Goal: Task Accomplishment & Management: Use online tool/utility

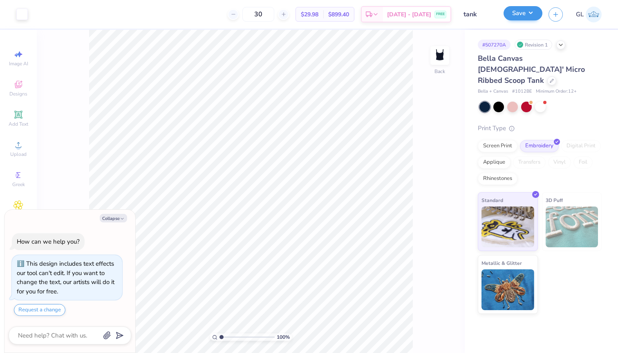
click at [531, 11] on button "Save" at bounding box center [522, 13] width 39 height 14
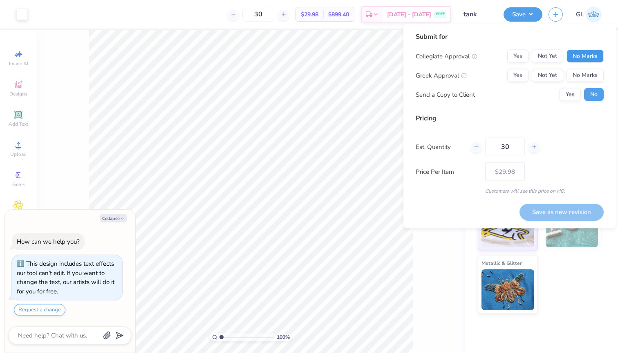
click at [586, 56] on button "No Marks" at bounding box center [584, 56] width 37 height 13
click at [527, 73] on button "Yes" at bounding box center [517, 75] width 21 height 13
click at [611, 304] on div "# 507270A Revision 1 Bella Canvas Ladies' Micro Ribbed Scoop Tank Bella + Canva…" at bounding box center [540, 192] width 153 height 324
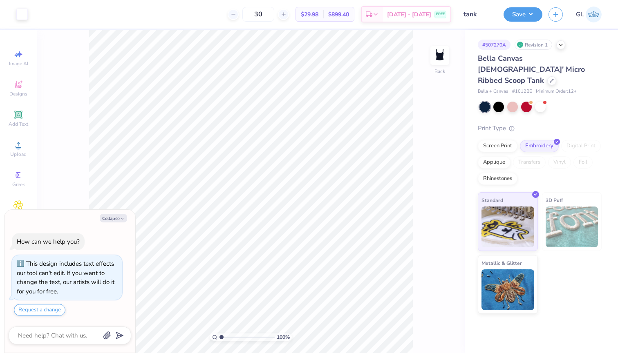
click at [522, 7] on div "Save GL" at bounding box center [560, 14] width 114 height 29
click at [520, 19] on button "Save" at bounding box center [522, 13] width 39 height 14
type textarea "x"
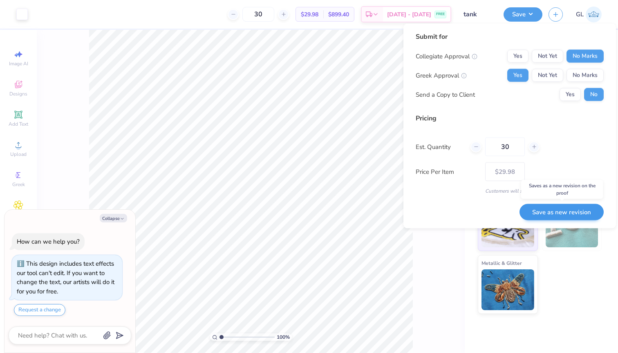
click at [549, 209] on button "Save as new revision" at bounding box center [561, 212] width 84 height 17
type input "$29.98"
type textarea "x"
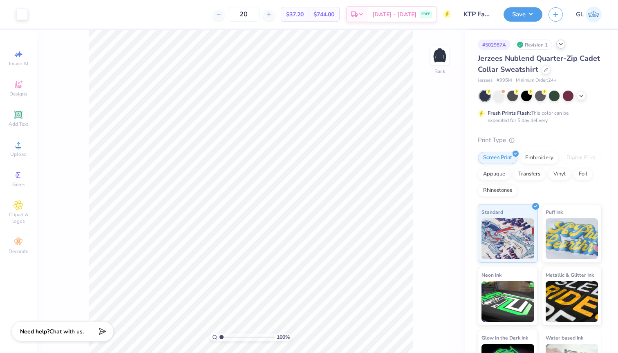
click at [560, 45] on icon at bounding box center [560, 44] width 7 height 7
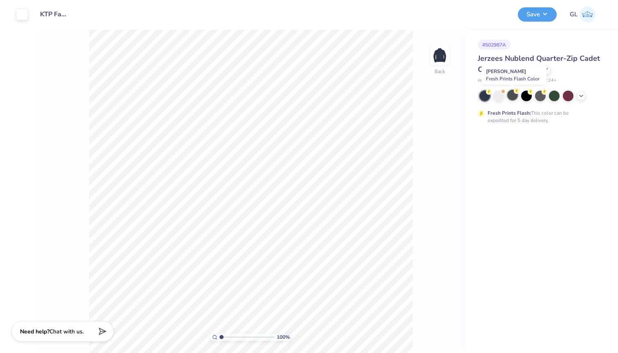
click at [515, 97] on div at bounding box center [512, 95] width 11 height 11
click at [536, 17] on button "Save" at bounding box center [537, 13] width 39 height 14
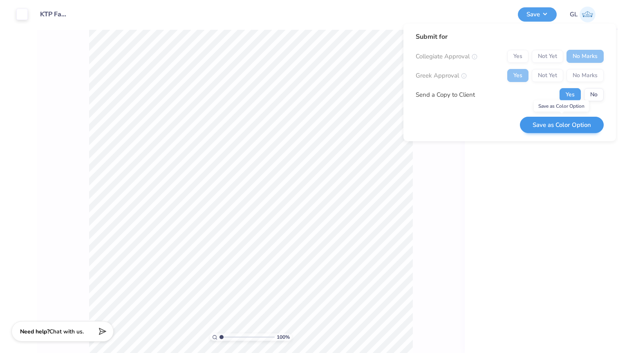
click at [552, 128] on button "Save as Color Option" at bounding box center [562, 125] width 84 height 17
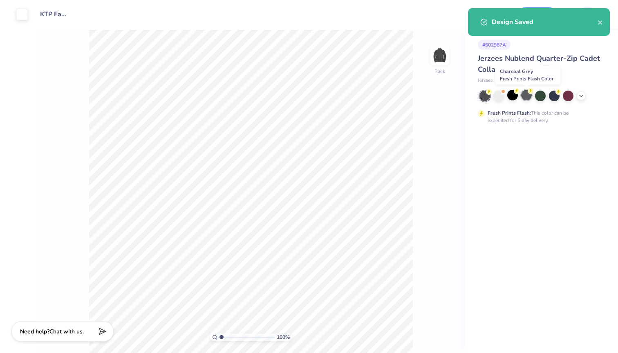
click at [526, 98] on div at bounding box center [526, 95] width 11 height 11
click at [598, 20] on icon "close" at bounding box center [600, 22] width 6 height 7
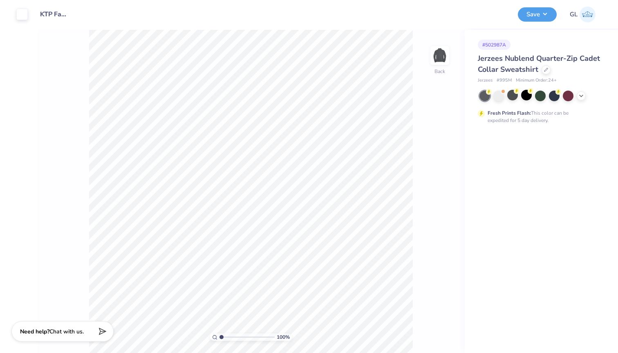
click at [531, 10] on div "Design Saved" at bounding box center [538, 8] width 145 height 3
click at [549, 15] on button "Save" at bounding box center [537, 13] width 39 height 14
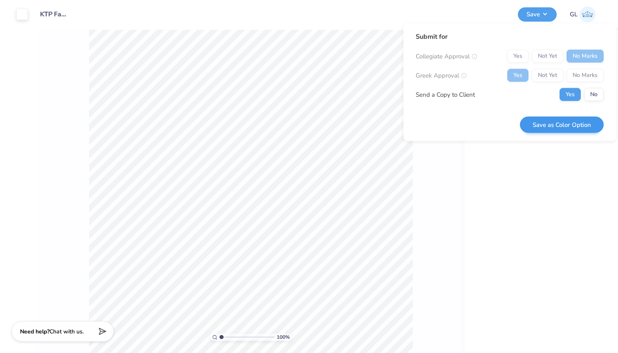
click at [562, 126] on button "Save as Color Option" at bounding box center [562, 124] width 84 height 17
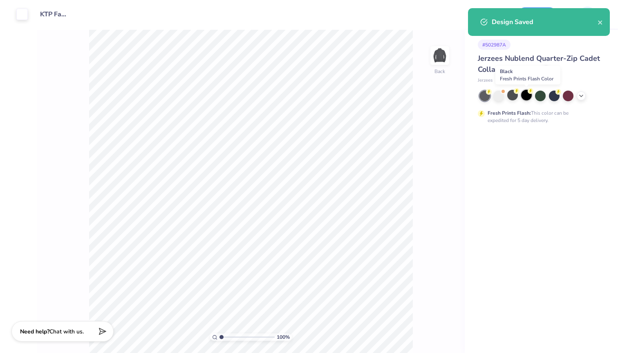
click at [529, 97] on div at bounding box center [526, 95] width 11 height 11
click at [601, 20] on button "close" at bounding box center [600, 22] width 6 height 10
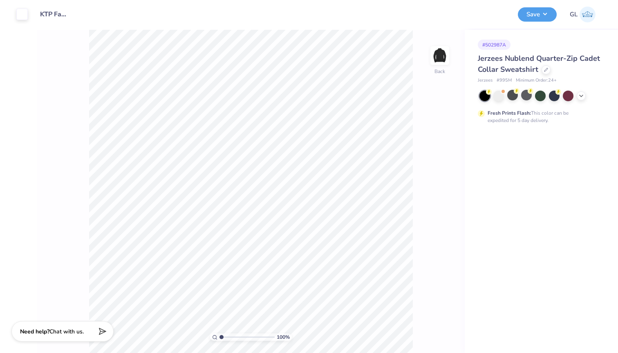
click at [523, 17] on div "Design Saved" at bounding box center [538, 25] width 145 height 37
click at [542, 12] on button "Save" at bounding box center [537, 13] width 39 height 14
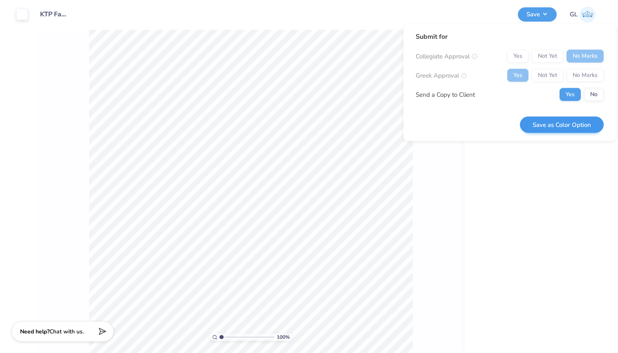
click at [548, 127] on button "Save as Color Option" at bounding box center [562, 124] width 84 height 17
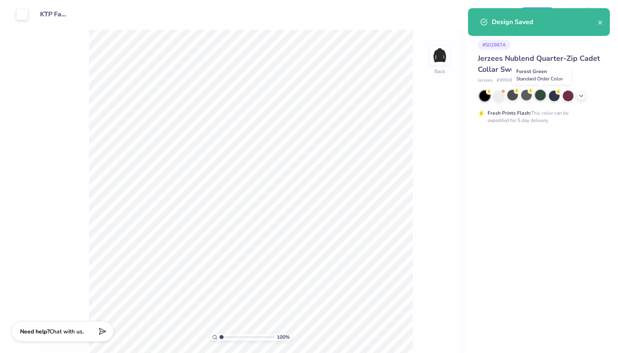
click at [540, 96] on div at bounding box center [540, 95] width 11 height 11
click at [602, 21] on icon "close" at bounding box center [600, 22] width 6 height 7
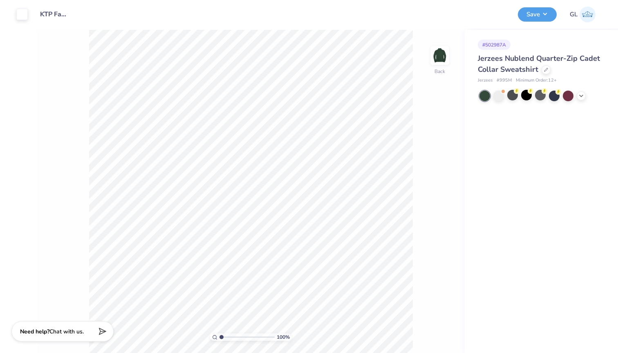
click at [517, 14] on div "Design Saved" at bounding box center [538, 25] width 145 height 37
click at [531, 15] on button "Save" at bounding box center [537, 13] width 39 height 14
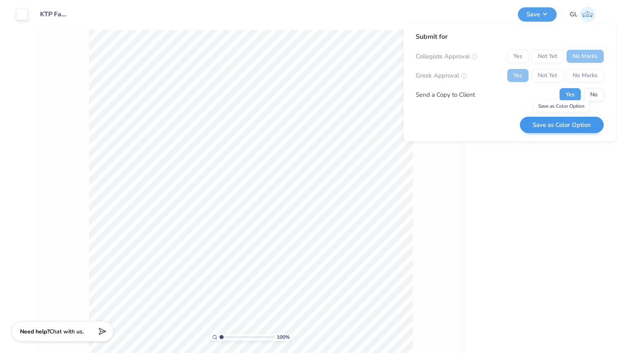
click at [559, 127] on button "Save as Color Option" at bounding box center [562, 125] width 84 height 17
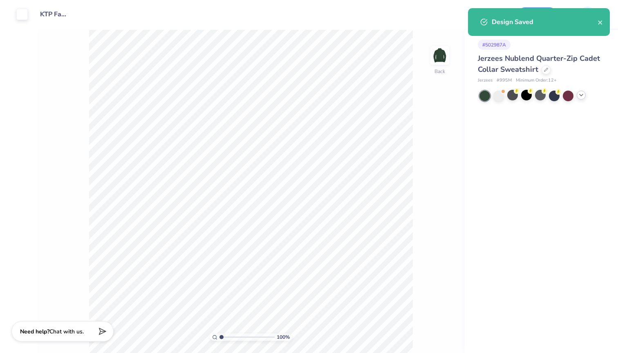
click at [579, 96] on icon at bounding box center [581, 95] width 7 height 7
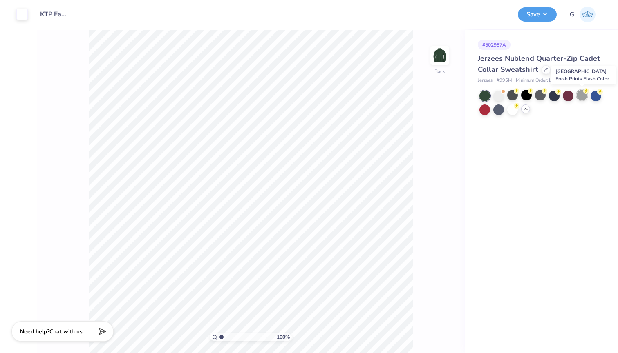
click at [579, 94] on div at bounding box center [581, 95] width 11 height 11
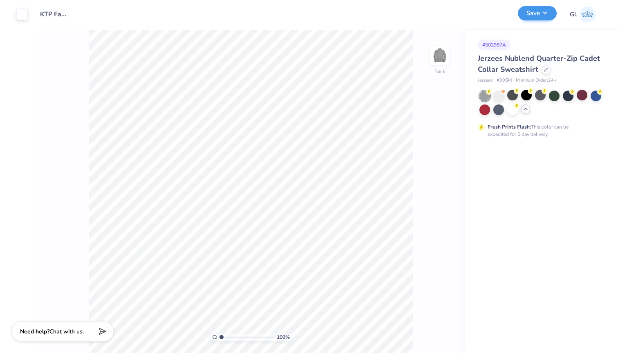
click at [540, 18] on button "Save" at bounding box center [537, 13] width 39 height 14
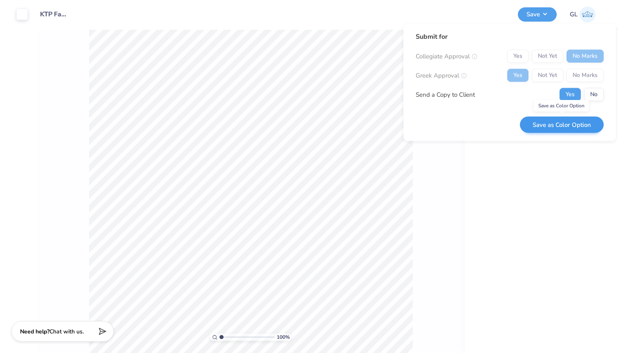
click at [574, 125] on button "Save as Color Option" at bounding box center [562, 124] width 84 height 17
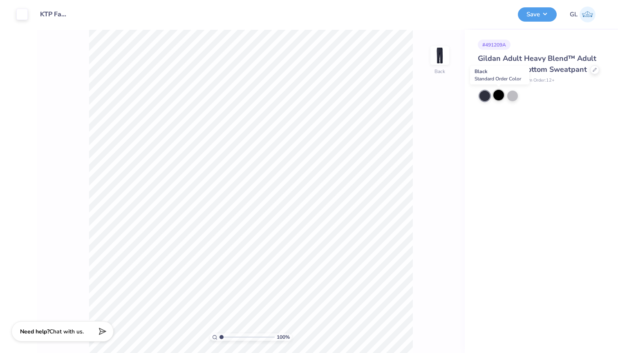
click at [502, 95] on div at bounding box center [498, 95] width 11 height 11
click at [539, 14] on button "Save" at bounding box center [537, 13] width 39 height 14
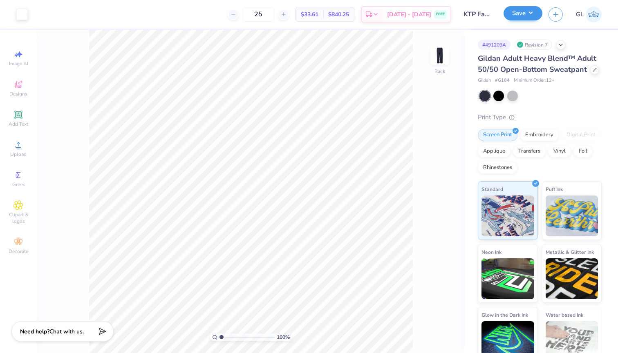
click at [523, 13] on button "Save" at bounding box center [522, 13] width 39 height 14
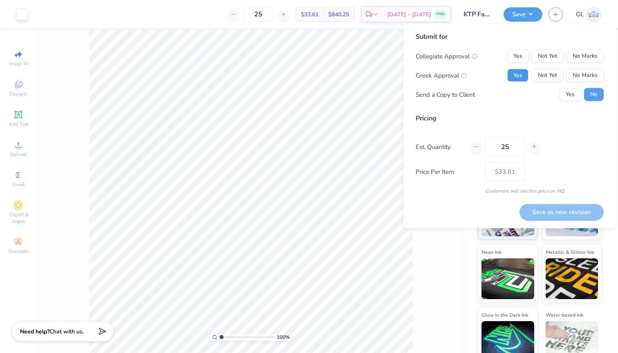
click at [514, 78] on button "Yes" at bounding box center [517, 75] width 21 height 13
click at [593, 54] on button "No Marks" at bounding box center [584, 56] width 37 height 13
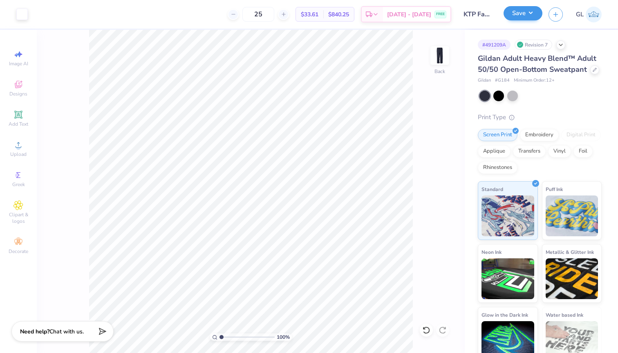
click at [529, 16] on button "Save" at bounding box center [522, 13] width 39 height 14
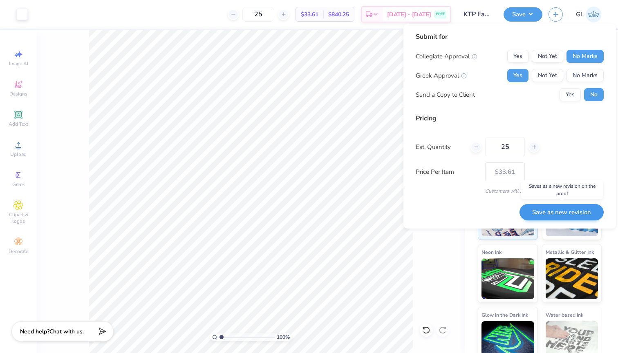
click at [552, 212] on button "Save as new revision" at bounding box center [561, 212] width 84 height 17
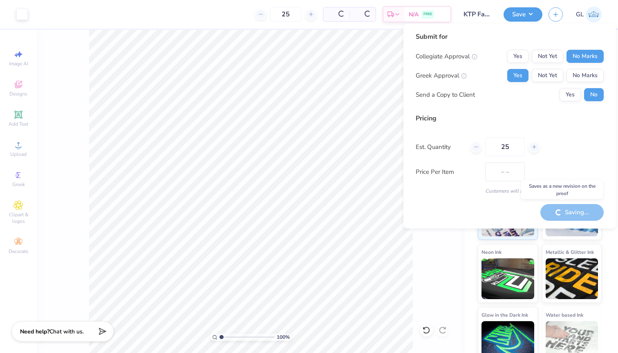
type input "$33.61"
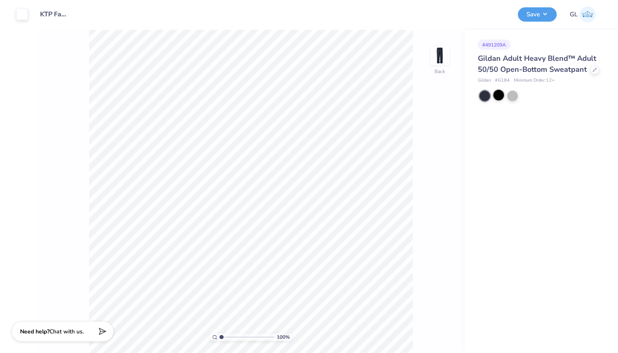
click at [498, 95] on div at bounding box center [498, 95] width 11 height 11
click at [535, 14] on button "Save" at bounding box center [537, 13] width 39 height 14
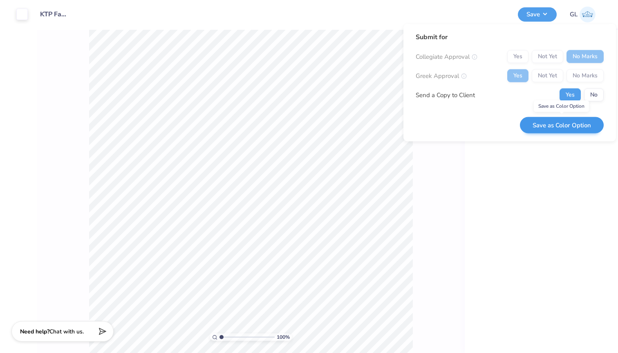
click at [558, 127] on button "Save as Color Option" at bounding box center [562, 125] width 84 height 17
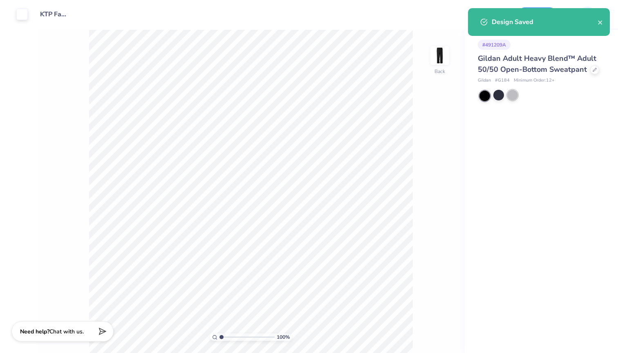
click at [516, 98] on div at bounding box center [512, 95] width 11 height 11
click at [600, 20] on icon "close" at bounding box center [600, 22] width 6 height 7
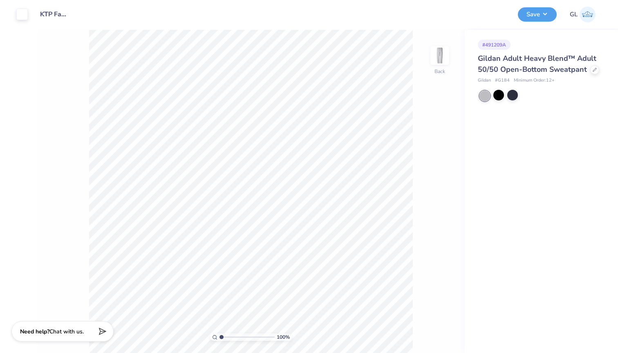
click at [544, 10] on div "Design Saved" at bounding box center [538, 8] width 145 height 3
click at [544, 15] on button "Save" at bounding box center [537, 14] width 39 height 14
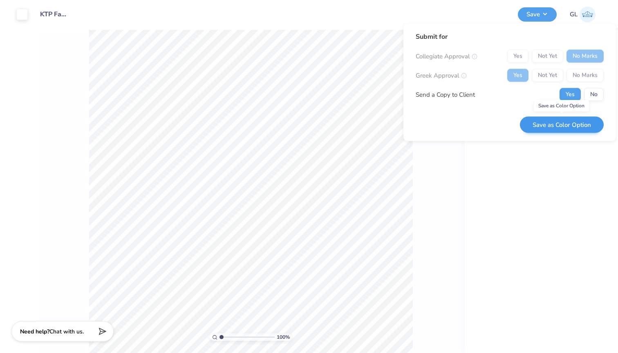
click at [549, 125] on button "Save as Color Option" at bounding box center [562, 124] width 84 height 17
